Goal: Information Seeking & Learning: Learn about a topic

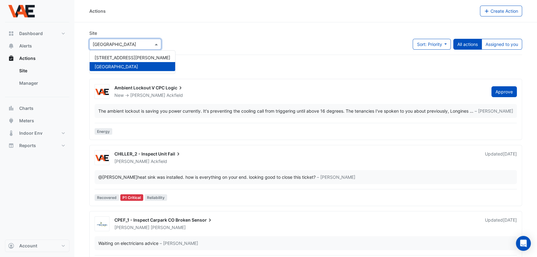
click at [150, 42] on div at bounding box center [125, 44] width 71 height 7
click at [125, 55] on span "[STREET_ADDRESS][PERSON_NAME]" at bounding box center [132, 57] width 76 height 5
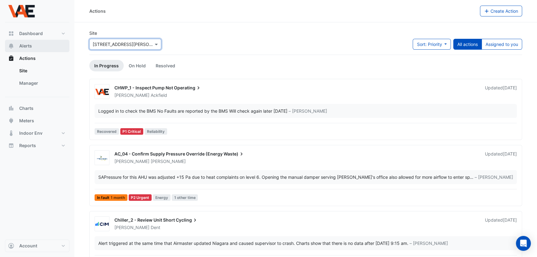
click at [30, 46] on span "Alerts" at bounding box center [25, 46] width 13 height 6
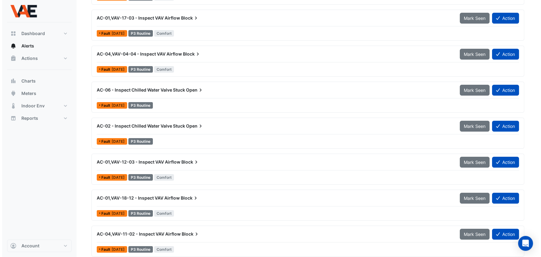
scroll to position [112, 0]
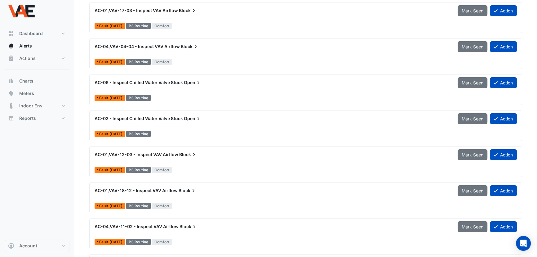
click at [150, 116] on span "AC-02 - Inspect Chilled Water Valve Stuck" at bounding box center [138, 118] width 88 height 5
click at [193, 116] on span "Open" at bounding box center [193, 118] width 18 height 6
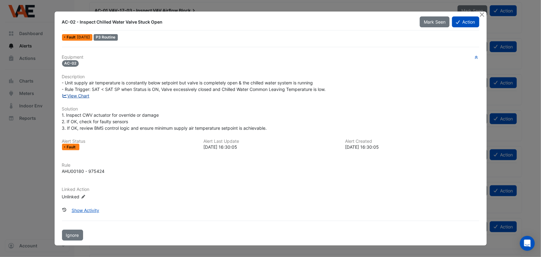
click at [82, 95] on link "View Chart" at bounding box center [76, 95] width 28 height 5
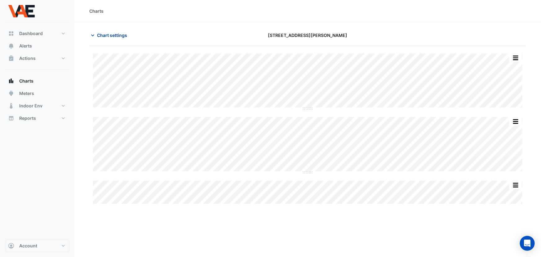
click at [121, 35] on span "Chart settings" at bounding box center [112, 35] width 30 height 7
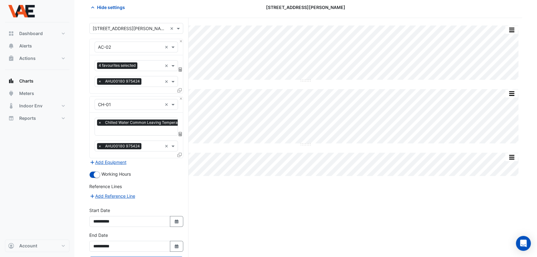
scroll to position [54, 0]
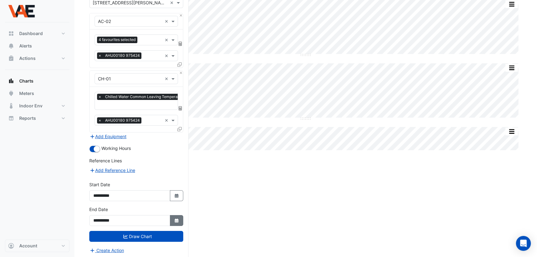
click at [176, 218] on icon "Select Date" at bounding box center [177, 220] width 6 height 4
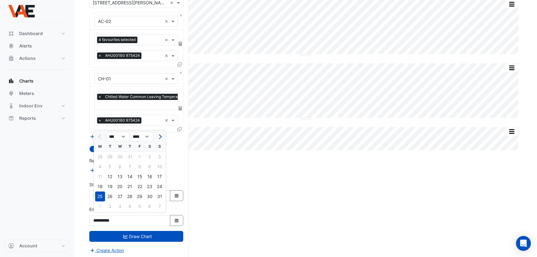
click at [159, 136] on span "Next month" at bounding box center [159, 136] width 5 height 5
select select "*"
click at [139, 177] on div "19" at bounding box center [140, 176] width 10 height 10
type input "**********"
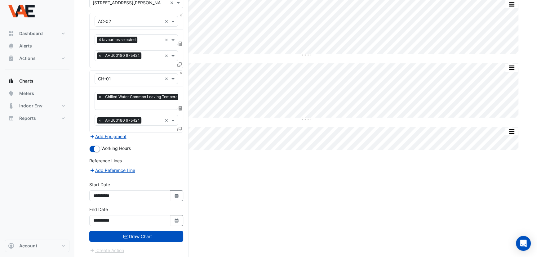
click at [150, 235] on button "Draw Chart" at bounding box center [136, 235] width 94 height 11
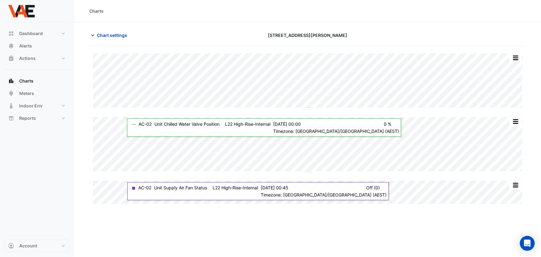
click at [93, 35] on icon "button" at bounding box center [93, 35] width 6 height 6
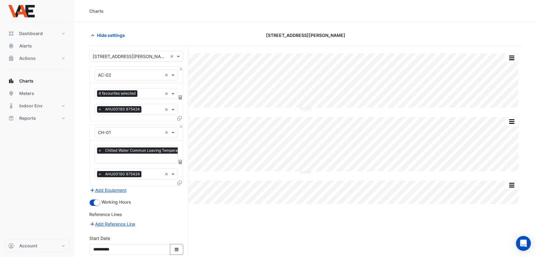
click at [326, 28] on section "Hide settings 144 Edward Street Split by Equip Split All Split None Print Save …" at bounding box center [305, 167] width 462 height 290
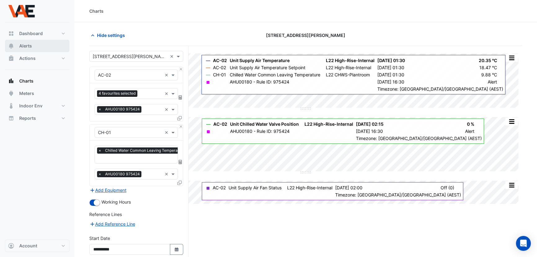
click at [26, 48] on span "Alerts" at bounding box center [25, 46] width 13 height 6
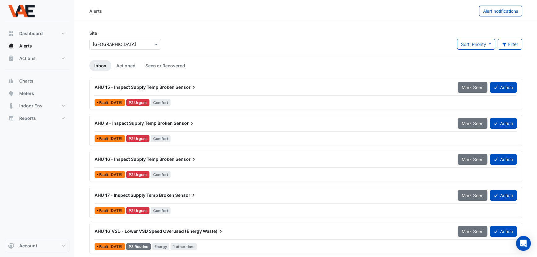
click at [139, 41] on input "text" at bounding box center [119, 44] width 53 height 7
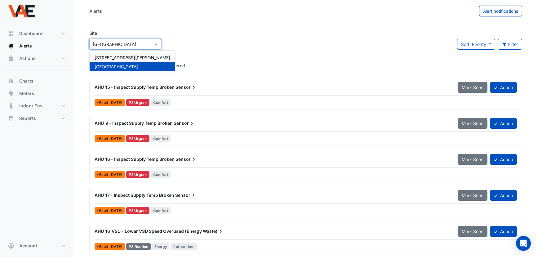
click at [124, 57] on span "[STREET_ADDRESS][PERSON_NAME]" at bounding box center [132, 57] width 76 height 5
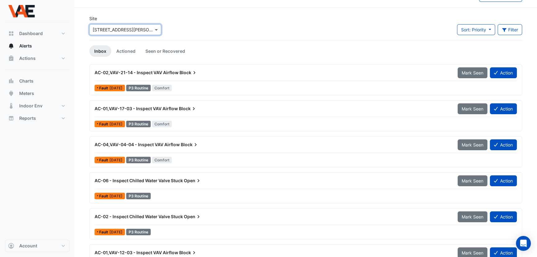
scroll to position [28, 0]
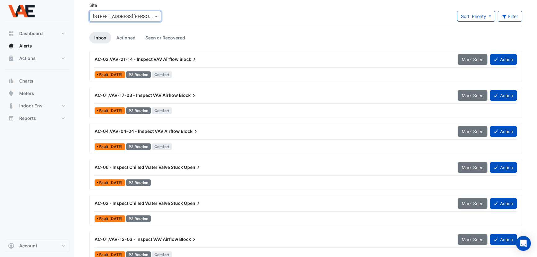
click at [170, 202] on span "AC-02 - Inspect Chilled Water Valve Stuck" at bounding box center [138, 202] width 88 height 5
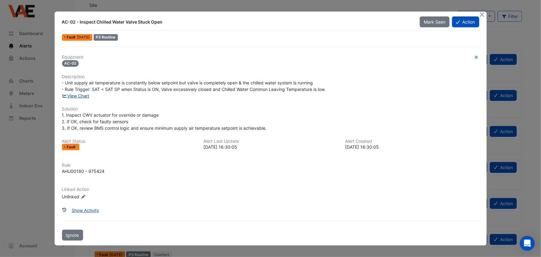
click at [77, 95] on link "View Chart" at bounding box center [76, 95] width 28 height 5
click at [481, 15] on button "Close" at bounding box center [482, 14] width 7 height 7
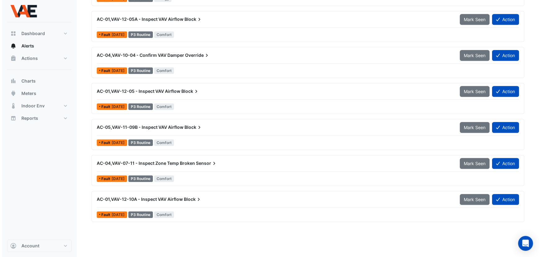
scroll to position [788, 0]
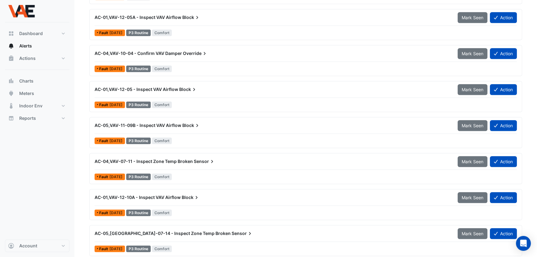
click at [187, 159] on span "AC-04,VAV-07-11 - Inspect Zone Temp Broken" at bounding box center [143, 160] width 98 height 5
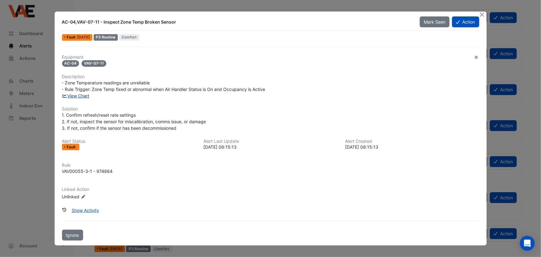
click at [77, 93] on link "View Chart" at bounding box center [76, 95] width 28 height 5
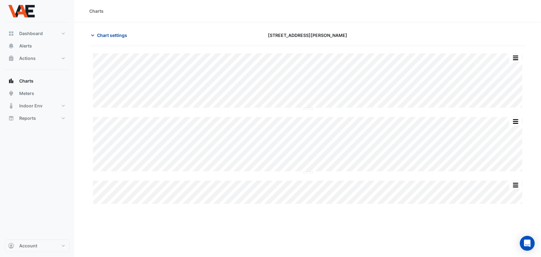
click at [111, 37] on span "Chart settings" at bounding box center [112, 35] width 30 height 7
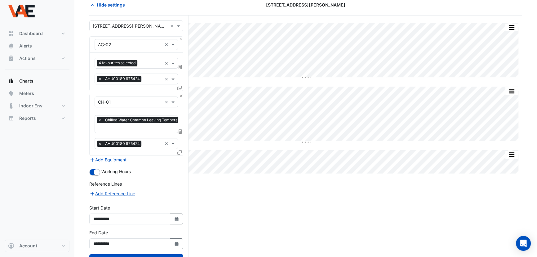
scroll to position [54, 0]
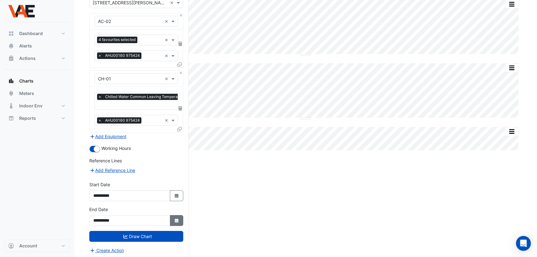
click at [178, 218] on icon "Select Date" at bounding box center [177, 220] width 6 height 4
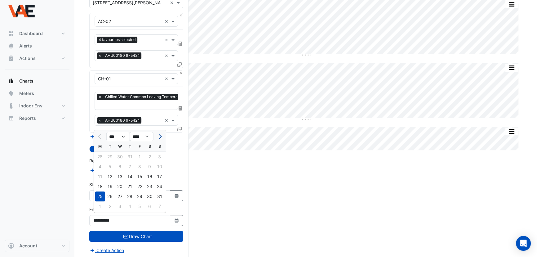
click at [160, 136] on span "Next month" at bounding box center [159, 136] width 5 height 5
select select "*"
click at [139, 177] on div "19" at bounding box center [140, 176] width 10 height 10
type input "**********"
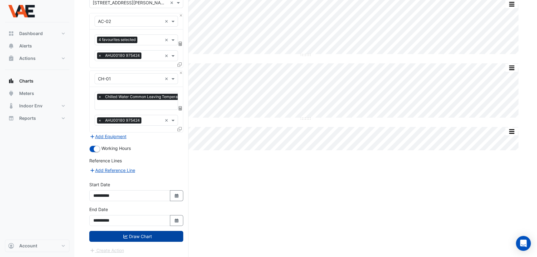
click at [152, 232] on button "Draw Chart" at bounding box center [136, 235] width 94 height 11
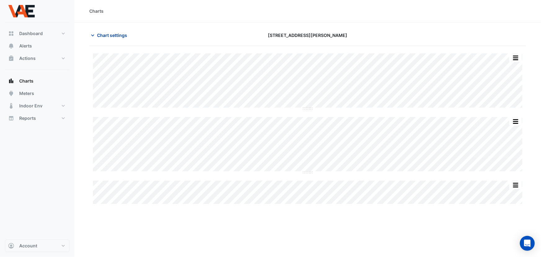
click at [92, 35] on icon "button" at bounding box center [92, 35] width 3 height 2
